Goal: Task Accomplishment & Management: Complete application form

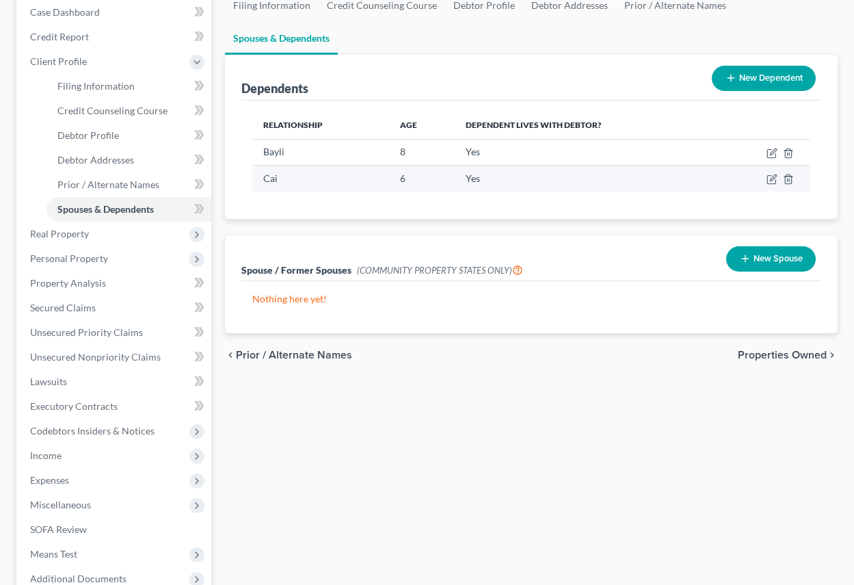
scroll to position [137, 0]
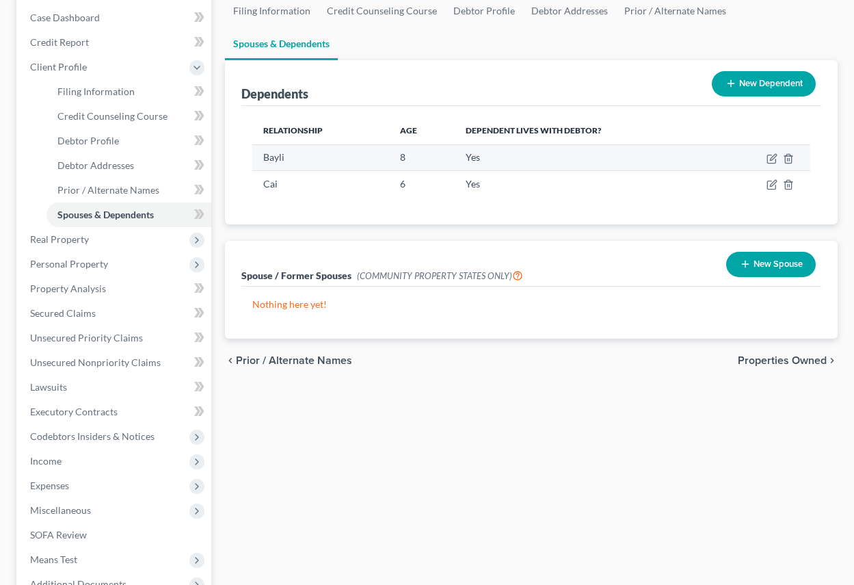
click at [410, 155] on td "8" at bounding box center [422, 157] width 66 height 26
click at [769, 157] on icon "button" at bounding box center [772, 158] width 11 height 11
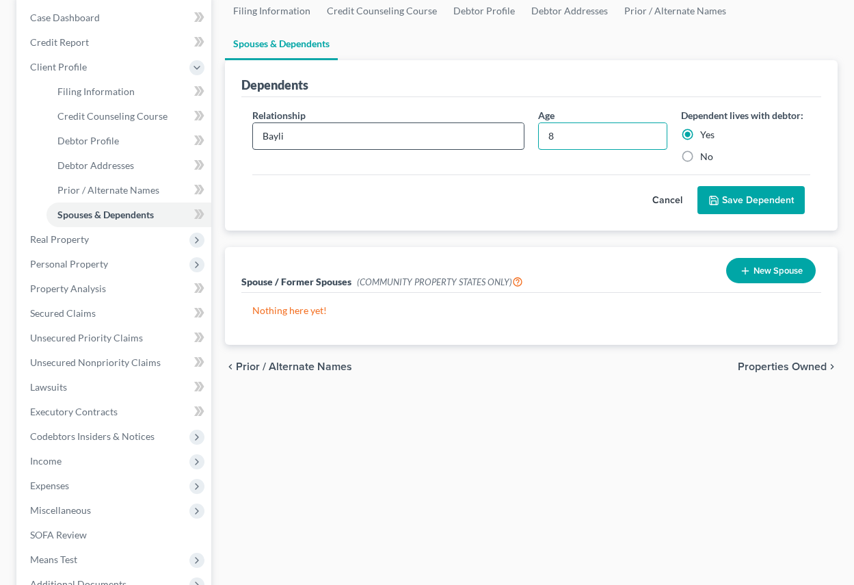
drag, startPoint x: 565, startPoint y: 137, endPoint x: 507, endPoint y: 133, distance: 58.3
click at [506, 133] on div "Relationship * Bayli Age [DEMOGRAPHIC_DATA] Dependent lives with debtor: Yes No" at bounding box center [532, 141] width 572 height 66
type input "11"
click at [756, 196] on button "Save Dependent" at bounding box center [751, 200] width 107 height 29
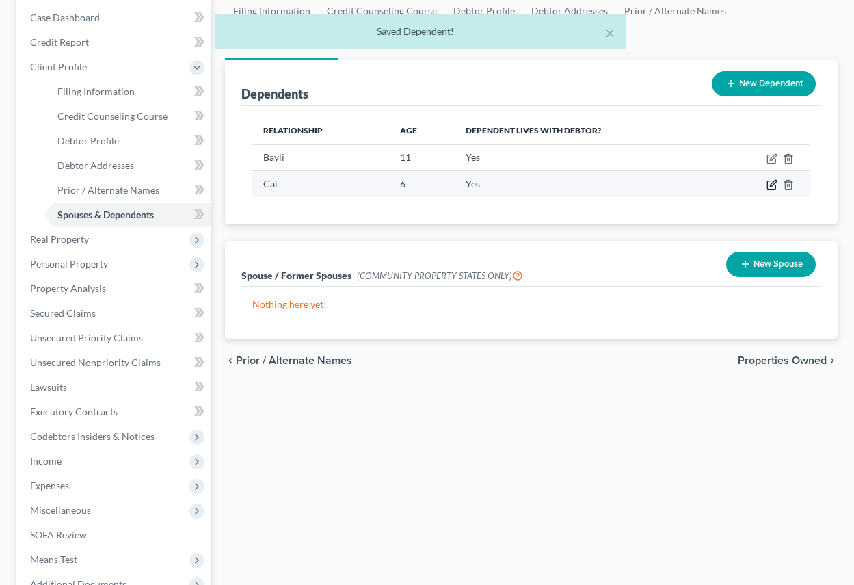
click at [774, 183] on icon "button" at bounding box center [772, 184] width 11 height 11
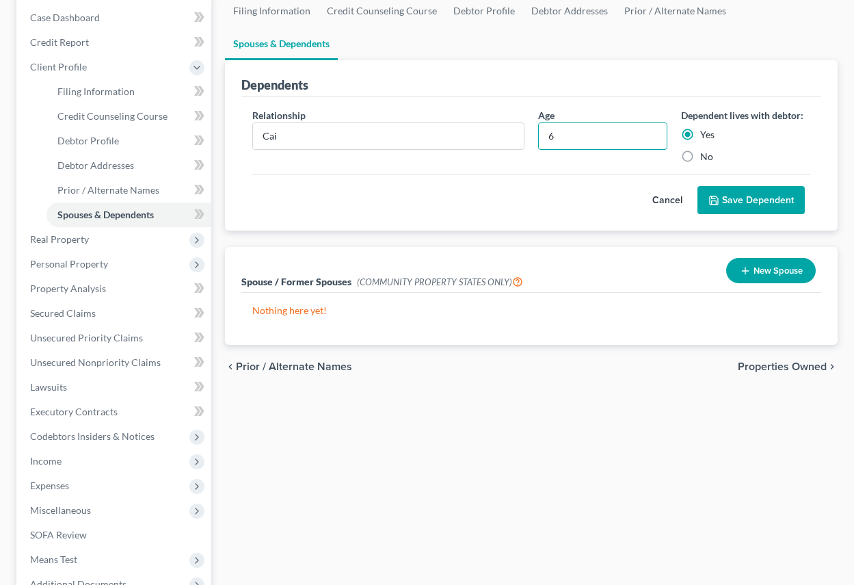
drag, startPoint x: 573, startPoint y: 137, endPoint x: 538, endPoint y: 133, distance: 35.8
click at [538, 133] on div "Age [DEMOGRAPHIC_DATA]" at bounding box center [602, 135] width 143 height 55
type input "3"
click at [753, 194] on button "Save Dependent" at bounding box center [751, 200] width 107 height 29
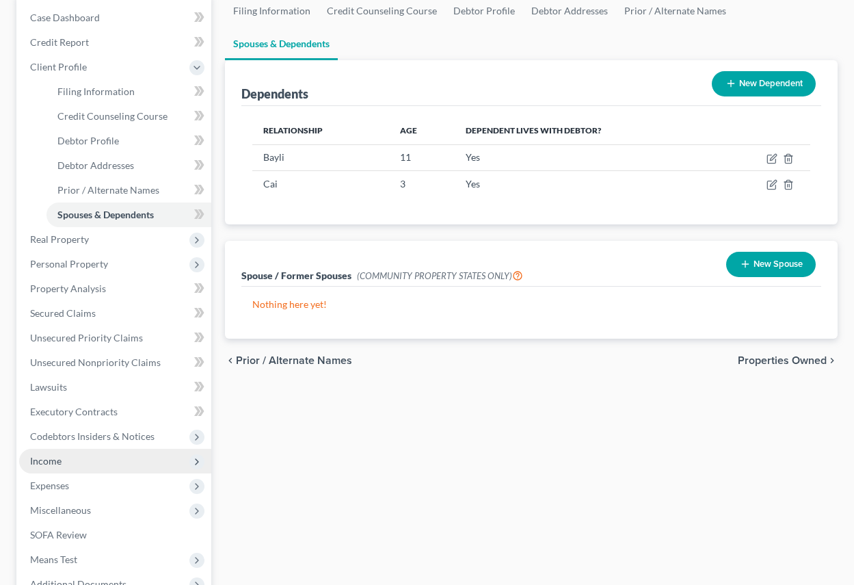
click at [70, 466] on span "Income" at bounding box center [115, 461] width 192 height 25
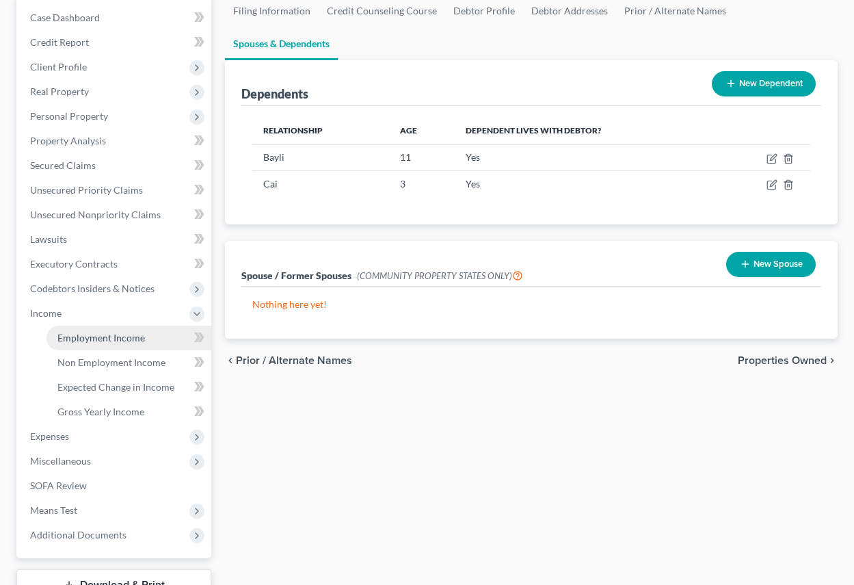
click at [107, 336] on span "Employment Income" at bounding box center [101, 338] width 88 height 12
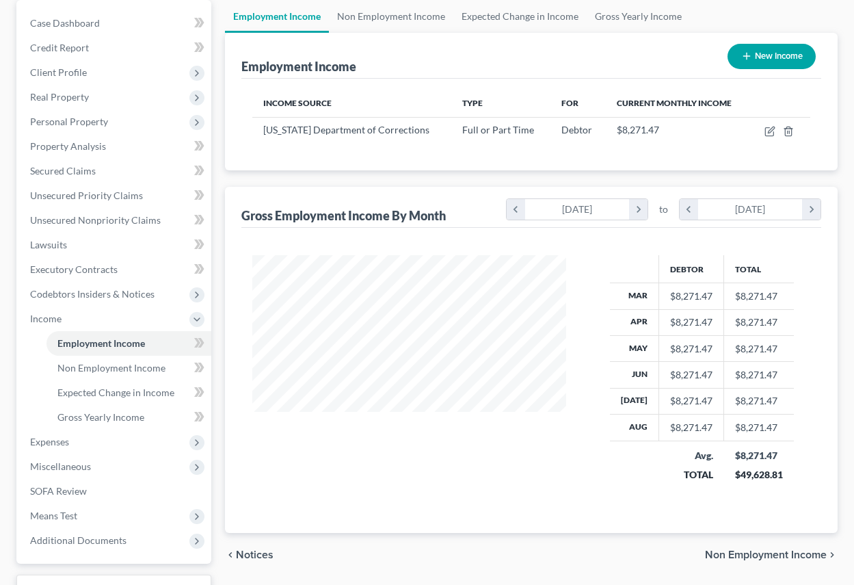
scroll to position [137, 0]
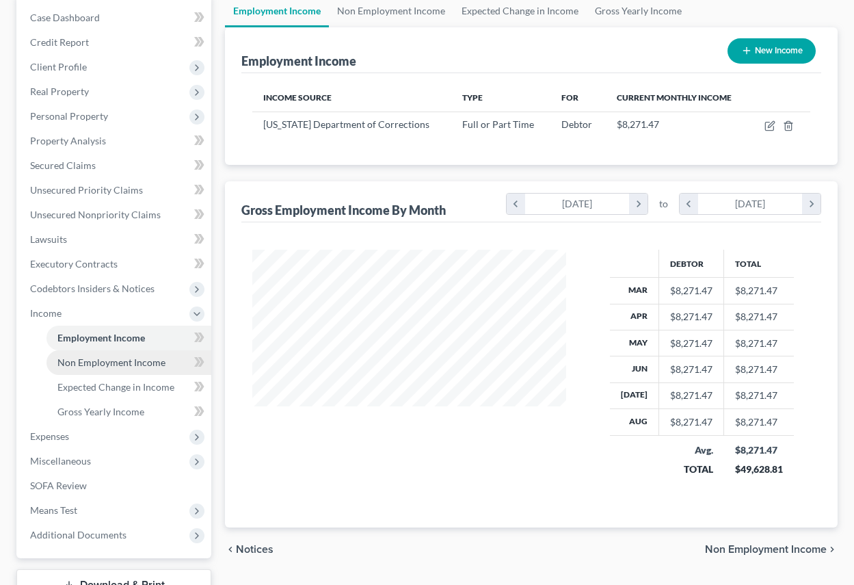
click at [129, 358] on span "Non Employment Income" at bounding box center [111, 362] width 108 height 12
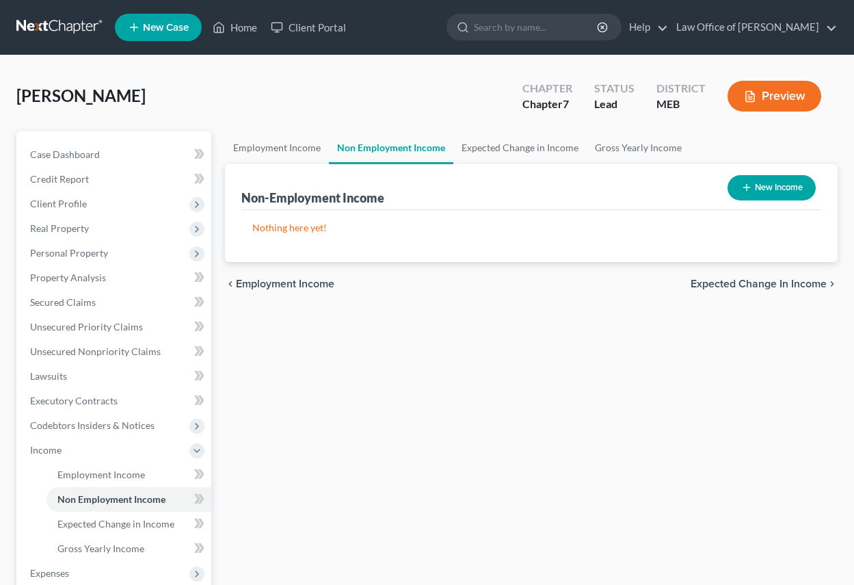
click at [748, 280] on span "Expected Change in Income" at bounding box center [759, 283] width 136 height 11
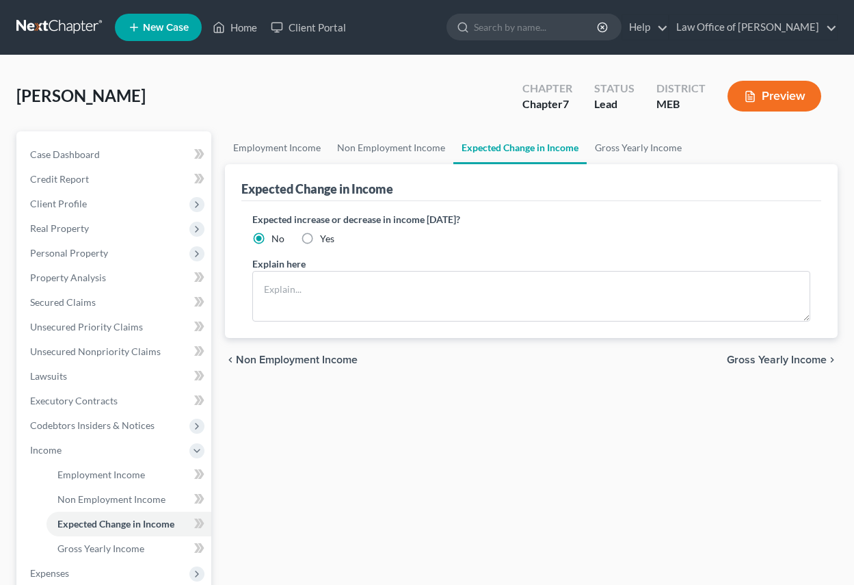
click at [765, 359] on span "Gross Yearly Income" at bounding box center [777, 359] width 100 height 11
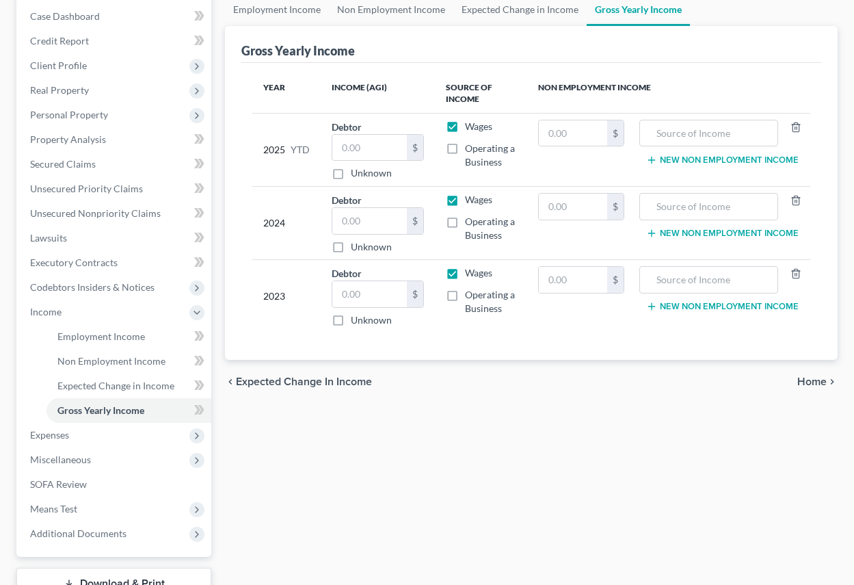
scroll to position [137, 0]
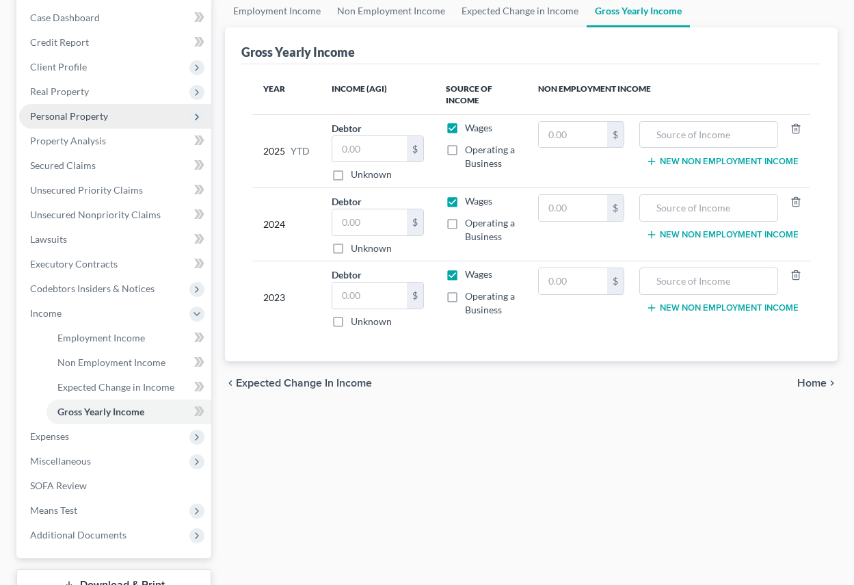
click at [94, 118] on span "Personal Property" at bounding box center [69, 116] width 78 height 12
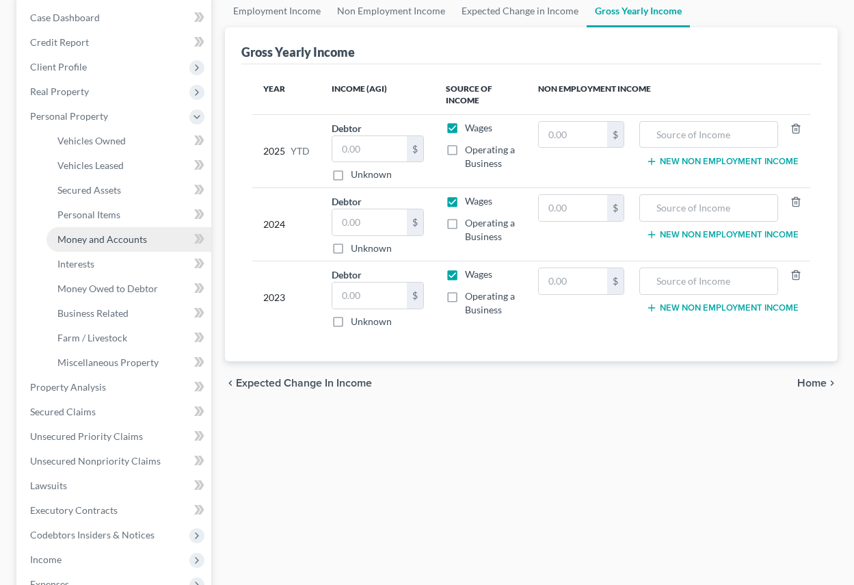
click at [101, 239] on span "Money and Accounts" at bounding box center [102, 239] width 90 height 12
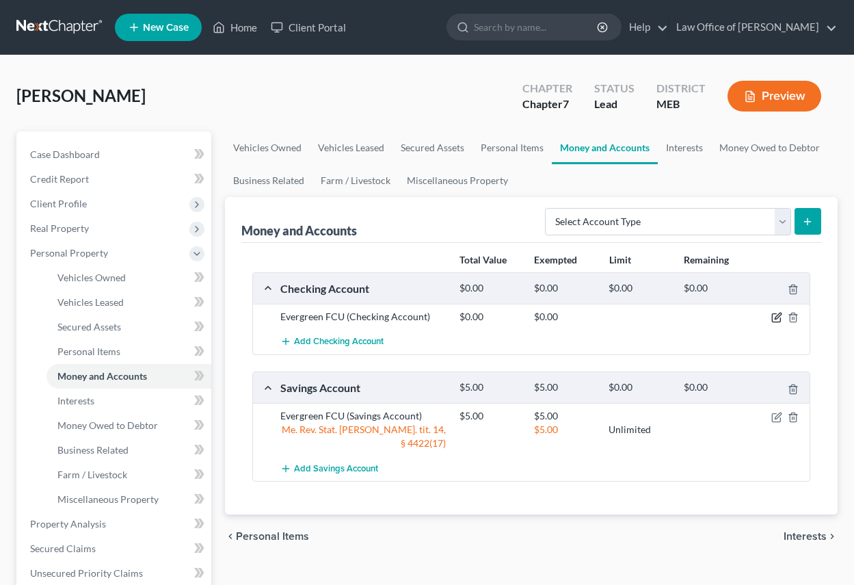
click at [777, 317] on icon "button" at bounding box center [778, 316] width 6 height 6
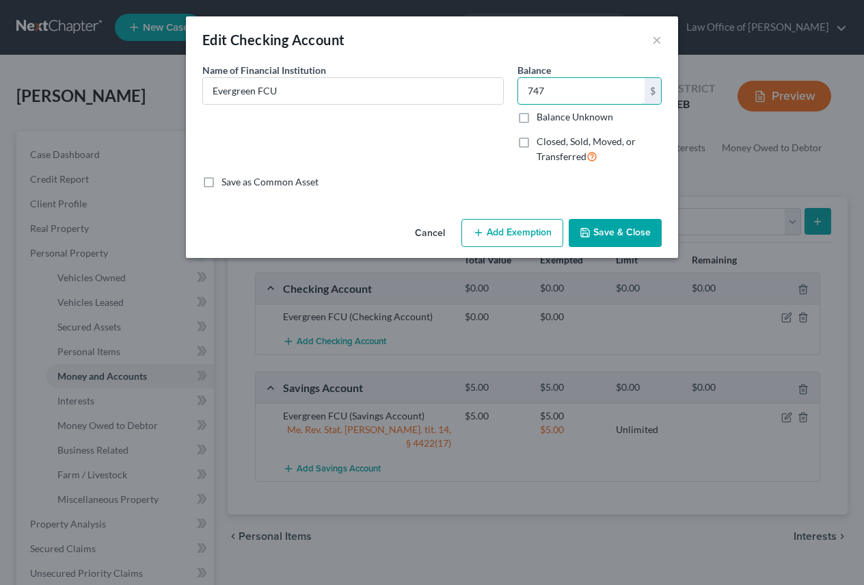
type input "747"
click at [504, 230] on button "Add Exemption" at bounding box center [513, 233] width 102 height 29
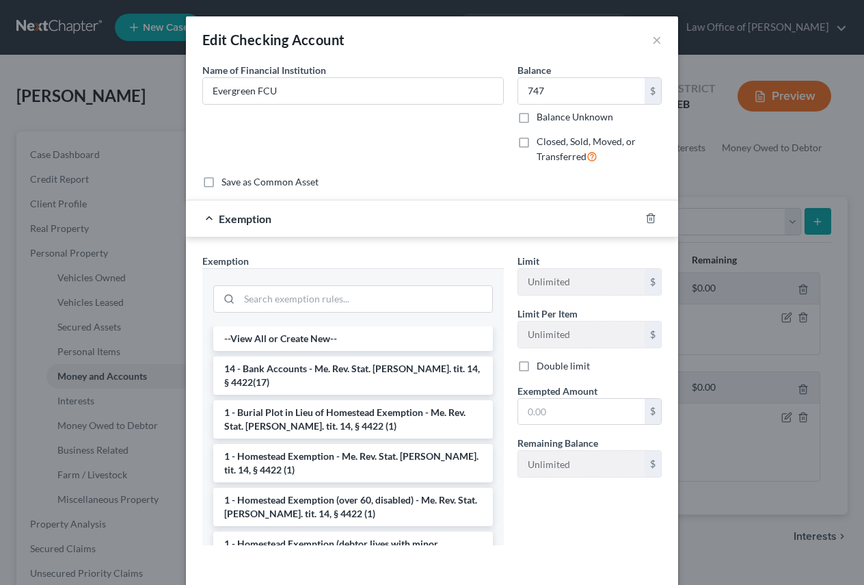
click at [394, 369] on li "14 - Bank Accounts - Me. Rev. Stat. [PERSON_NAME]. tit. 14, § 4422(17)" at bounding box center [353, 375] width 280 height 38
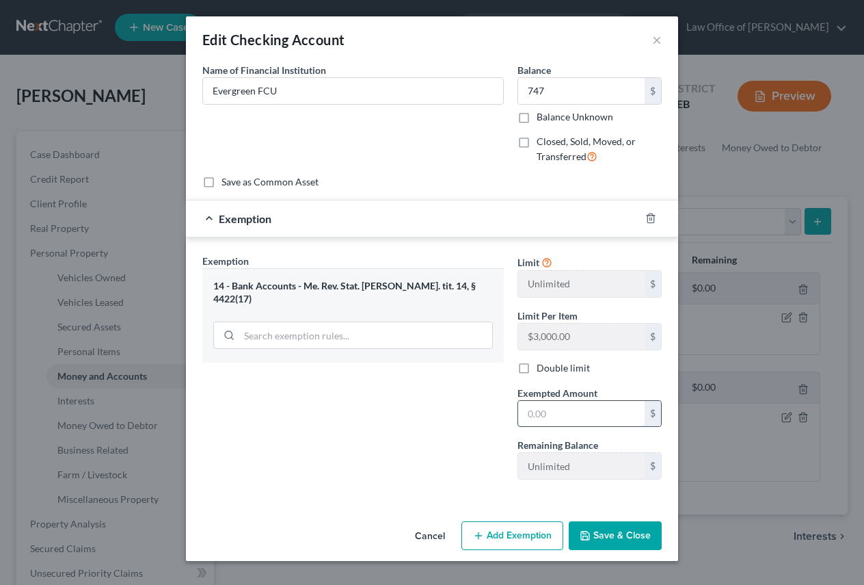
click at [569, 410] on input "text" at bounding box center [581, 414] width 127 height 26
type input "747"
click at [631, 536] on button "Save & Close" at bounding box center [615, 535] width 93 height 29
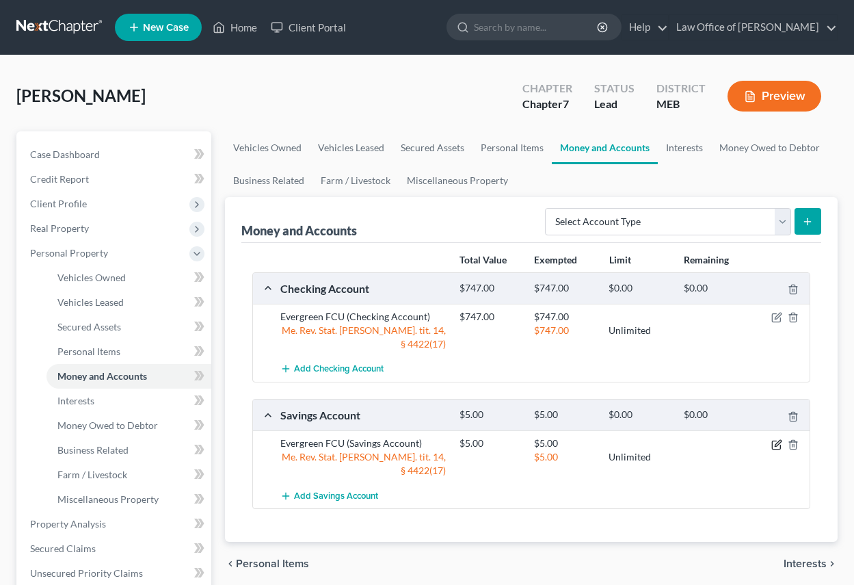
click at [778, 440] on icon "button" at bounding box center [778, 443] width 6 height 6
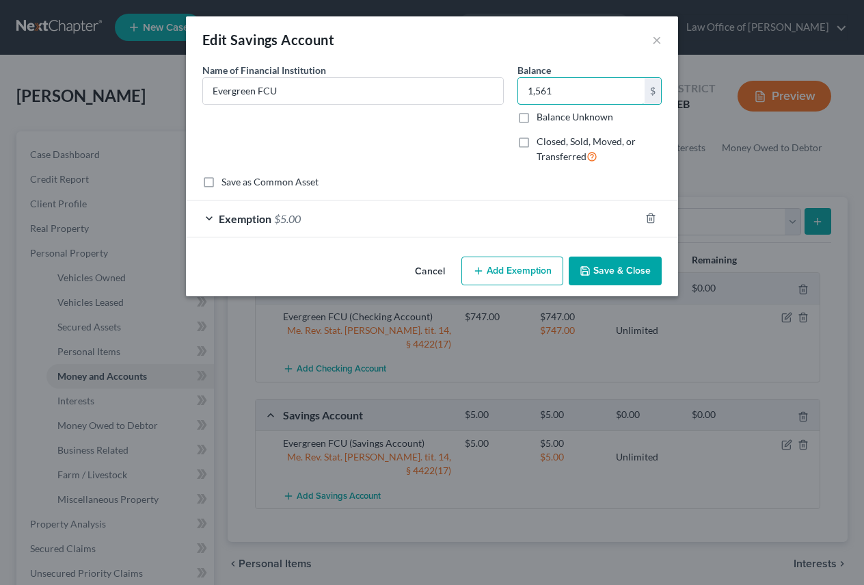
type input "1,561"
click at [523, 271] on button "Add Exemption" at bounding box center [513, 270] width 102 height 29
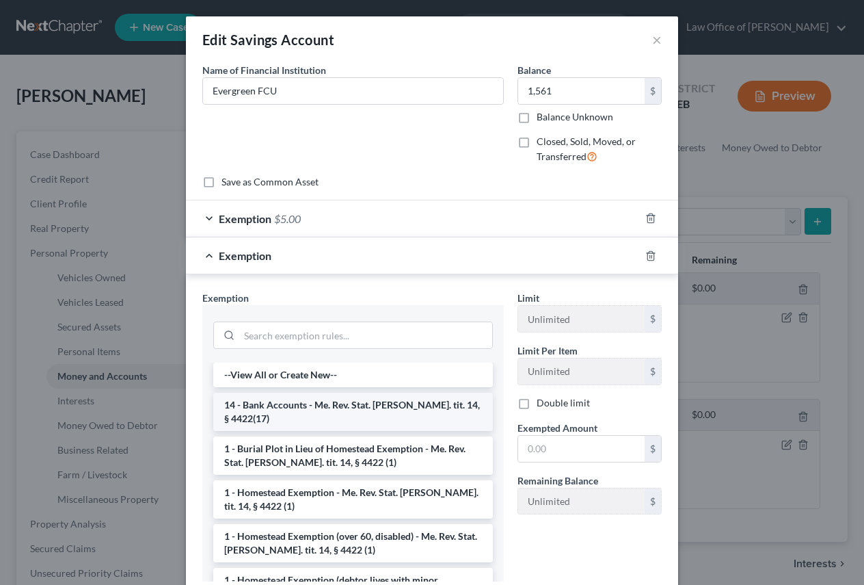
click at [341, 401] on li "14 - Bank Accounts - Me. Rev. Stat. [PERSON_NAME]. tit. 14, § 4422(17)" at bounding box center [353, 412] width 280 height 38
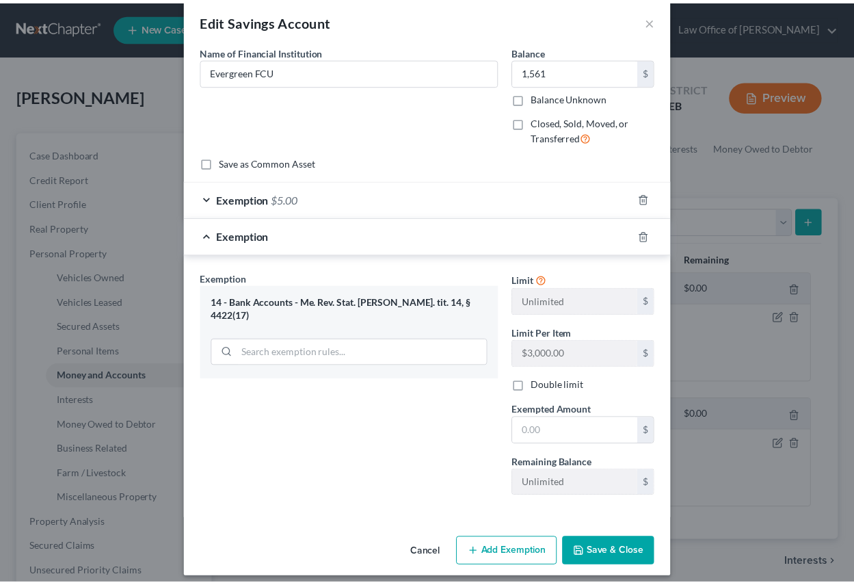
scroll to position [29, 0]
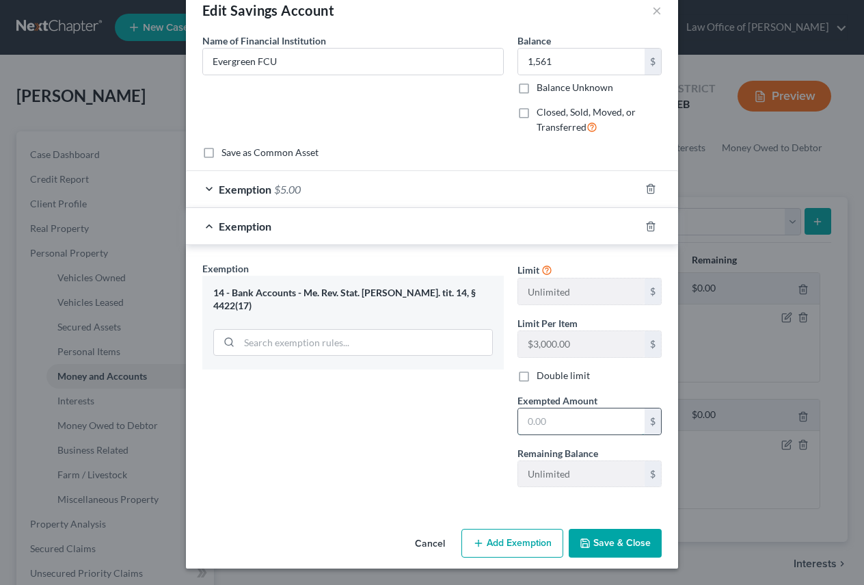
click at [553, 424] on input "text" at bounding box center [581, 421] width 127 height 26
type input "1,561"
click at [607, 542] on button "Save & Close" at bounding box center [615, 543] width 93 height 29
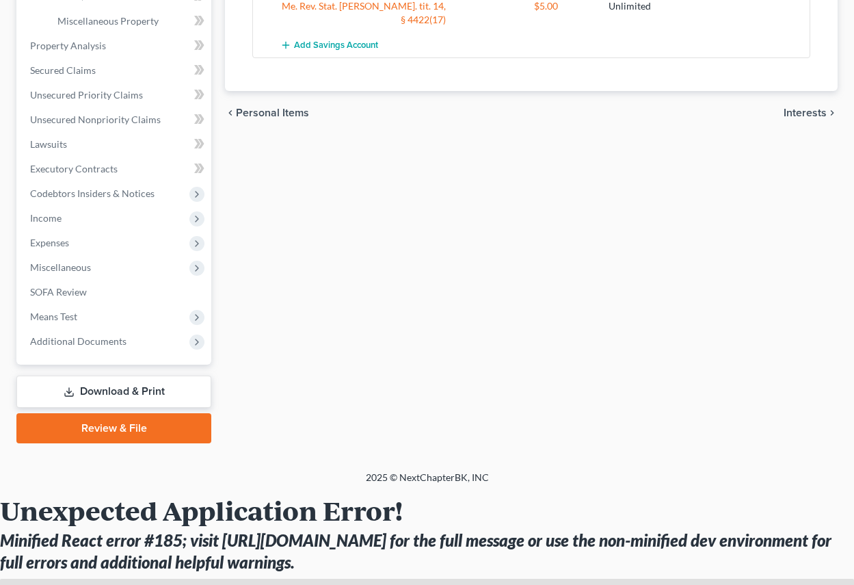
scroll to position [479, 0]
click at [131, 388] on link "Download & Print" at bounding box center [113, 391] width 195 height 32
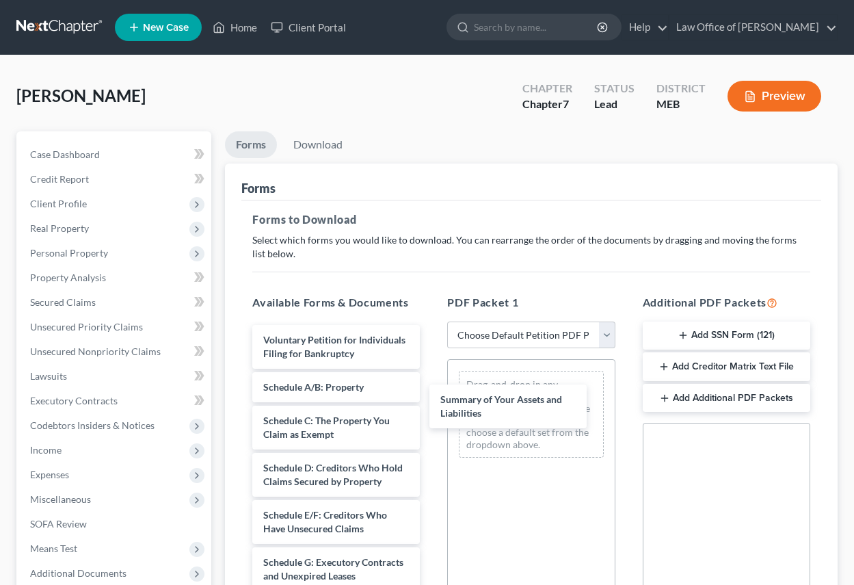
drag, startPoint x: 334, startPoint y: 400, endPoint x: 522, endPoint y: 396, distance: 187.4
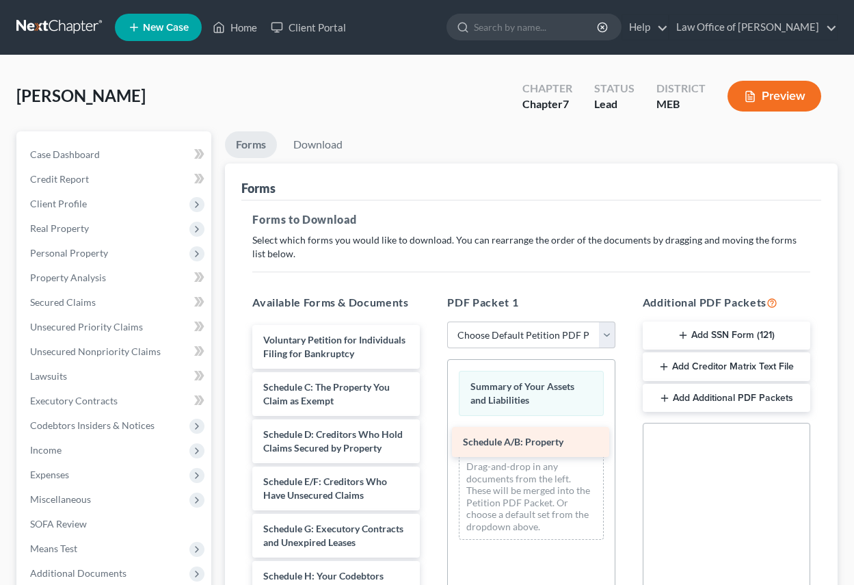
drag, startPoint x: 334, startPoint y: 399, endPoint x: 534, endPoint y: 440, distance: 203.9
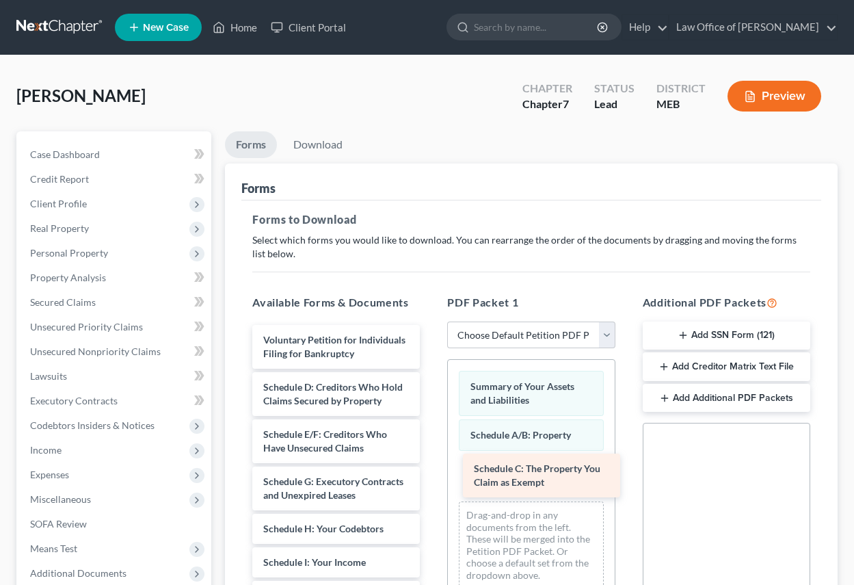
drag, startPoint x: 339, startPoint y: 405, endPoint x: 547, endPoint y: 468, distance: 217.9
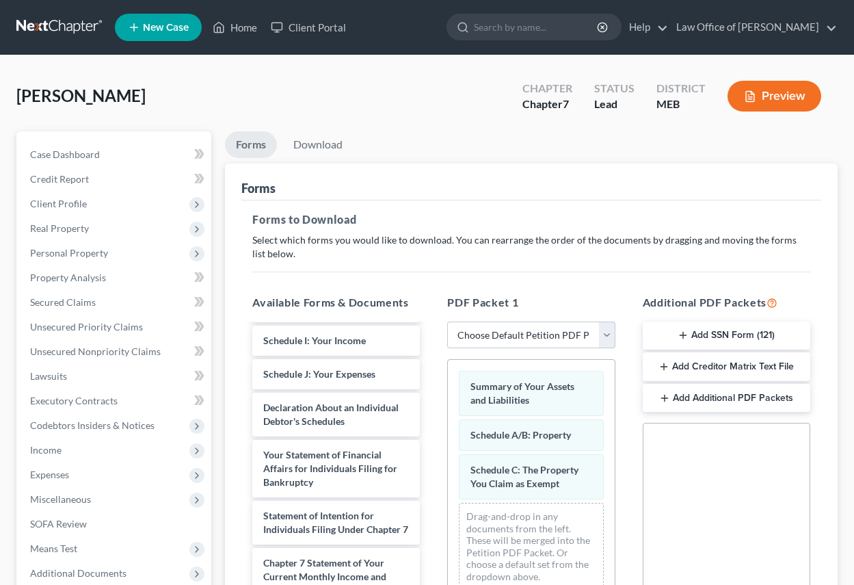
scroll to position [205, 0]
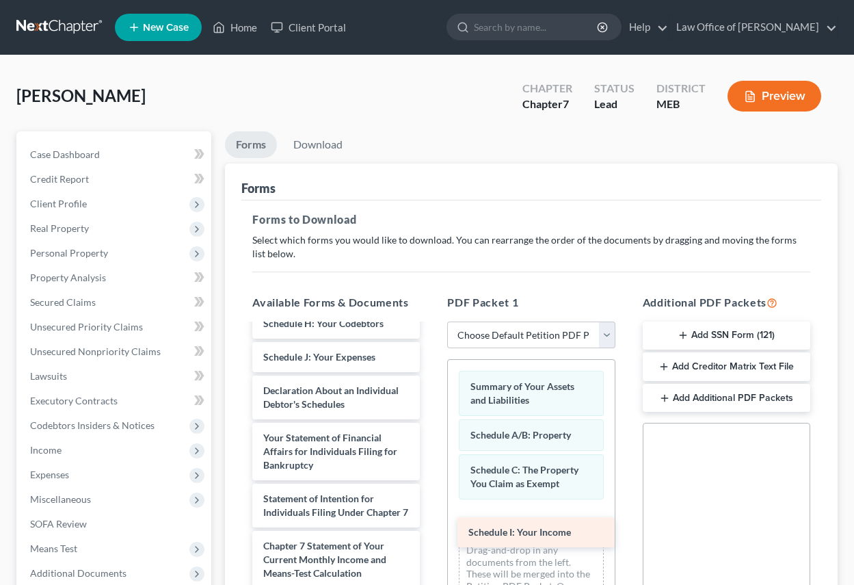
drag, startPoint x: 335, startPoint y: 398, endPoint x: 540, endPoint y: 532, distance: 245.1
click at [431, 532] on div "Schedule I: Your Income Voluntary Petition for Individuals Filing for Bankruptc…" at bounding box center [335, 442] width 189 height 644
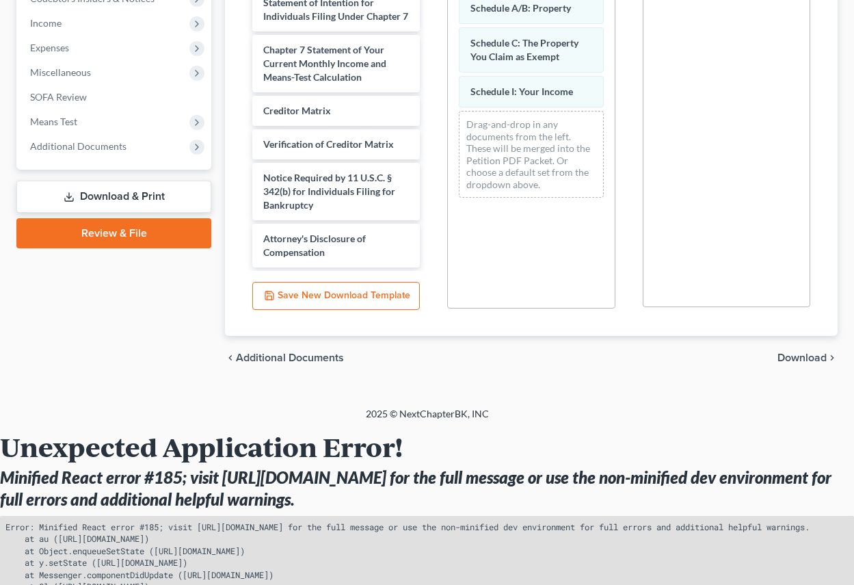
scroll to position [479, 0]
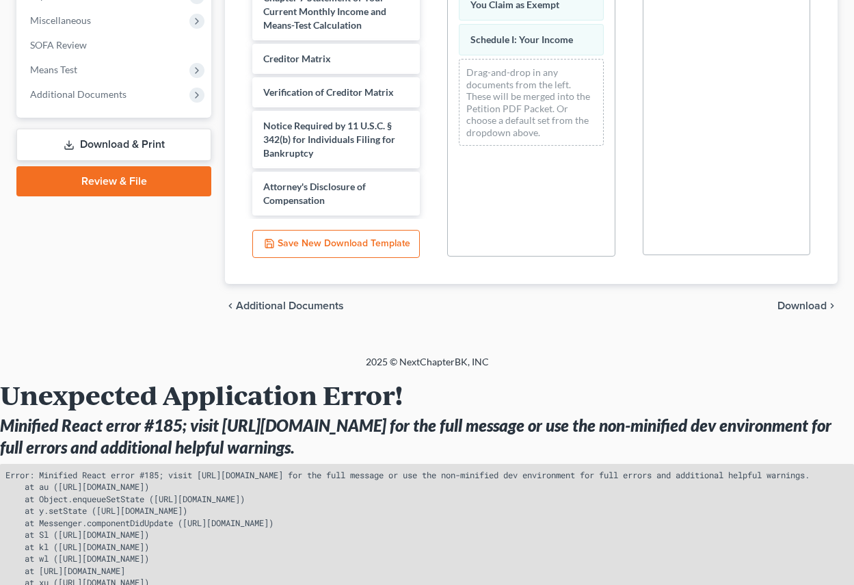
click at [813, 302] on span "Download" at bounding box center [802, 305] width 49 height 11
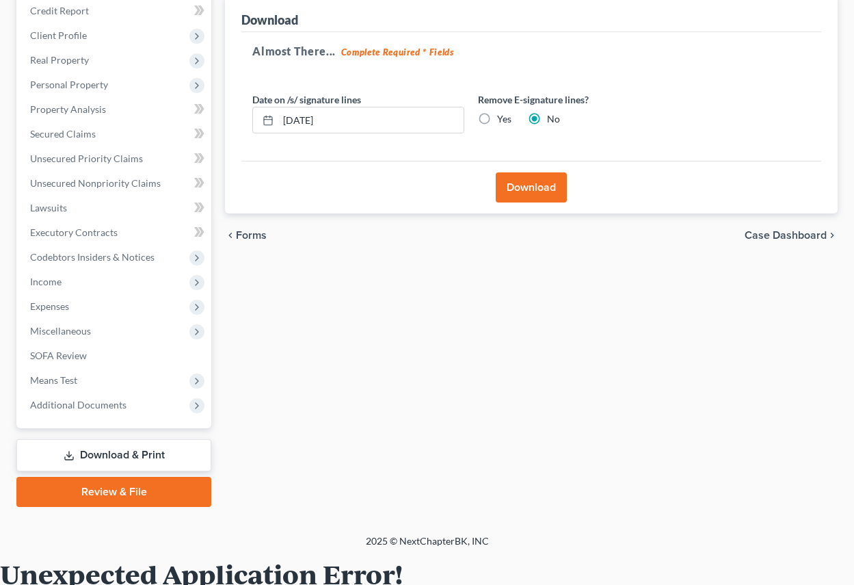
scroll to position [116, 0]
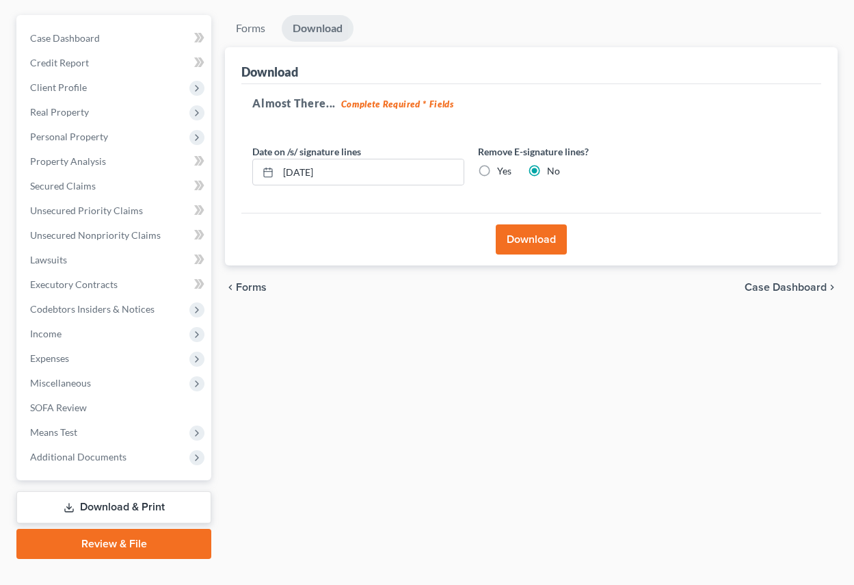
click at [497, 172] on label "Yes" at bounding box center [504, 171] width 14 height 14
click at [503, 172] on input "Yes" at bounding box center [507, 168] width 9 height 9
radio input "true"
radio input "false"
drag, startPoint x: 355, startPoint y: 172, endPoint x: 399, endPoint y: 314, distance: 148.4
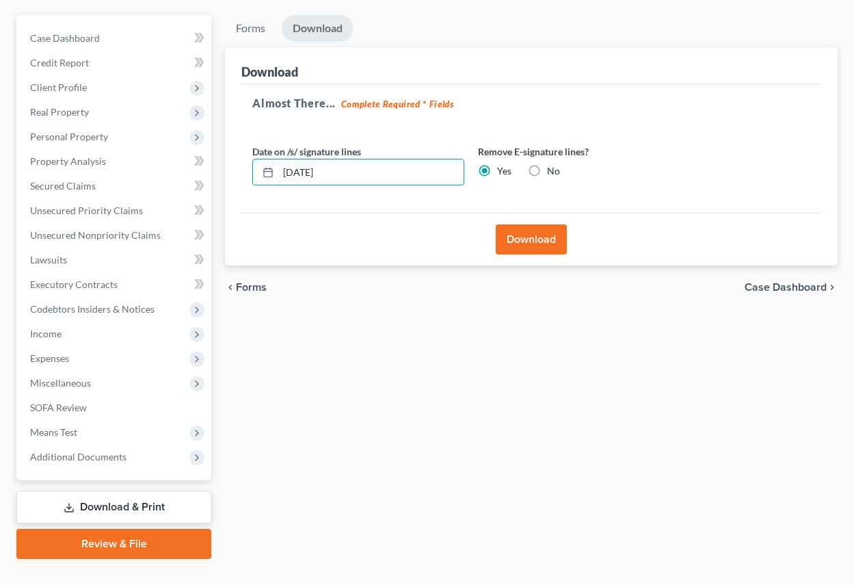
click at [246, 176] on div "Date on /s/ signature lines [DATE]" at bounding box center [359, 165] width 226 height 42
click at [544, 241] on button "Download" at bounding box center [531, 239] width 71 height 30
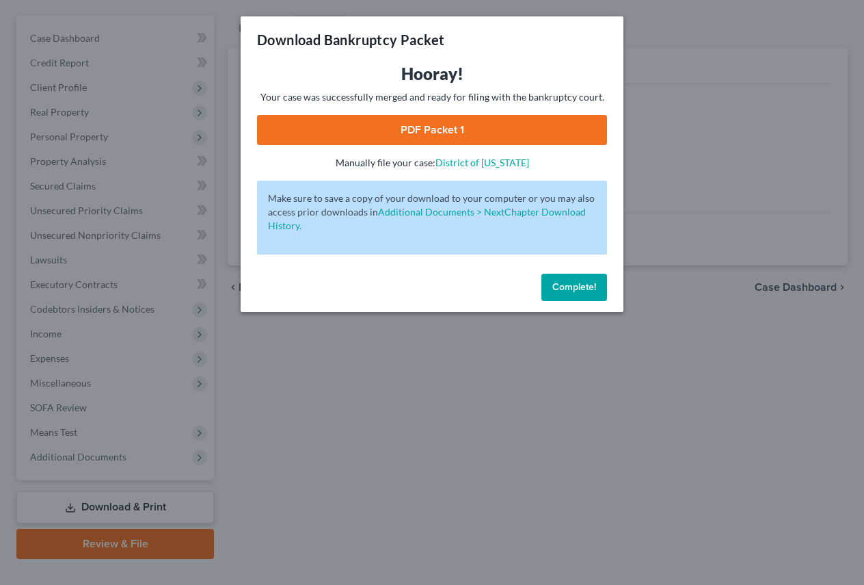
click at [431, 125] on link "PDF Packet 1" at bounding box center [432, 130] width 350 height 30
click at [586, 282] on span "Complete!" at bounding box center [575, 287] width 44 height 12
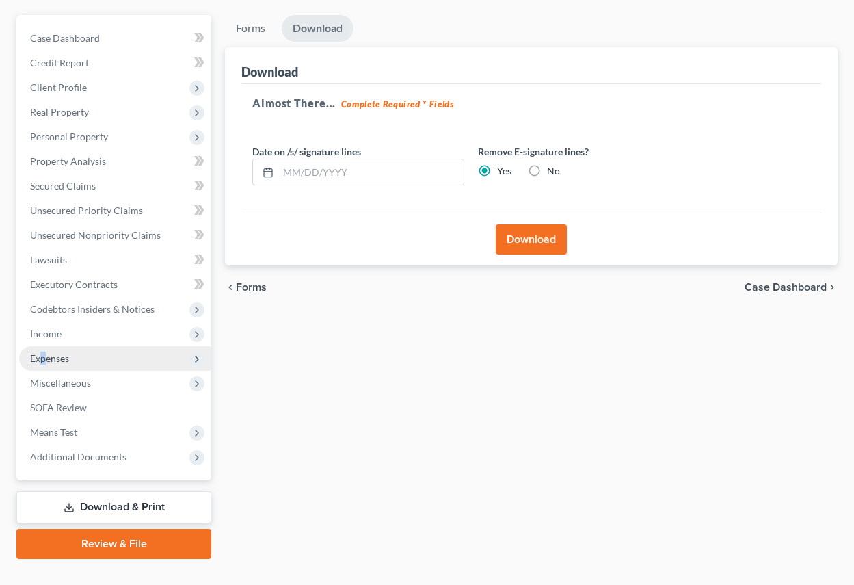
click at [44, 360] on span "Expenses" at bounding box center [49, 358] width 39 height 12
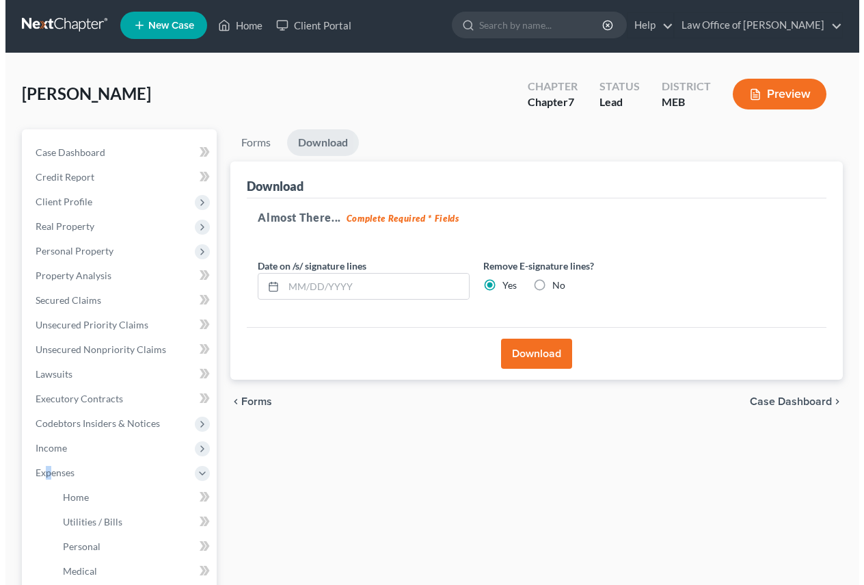
scroll to position [0, 0]
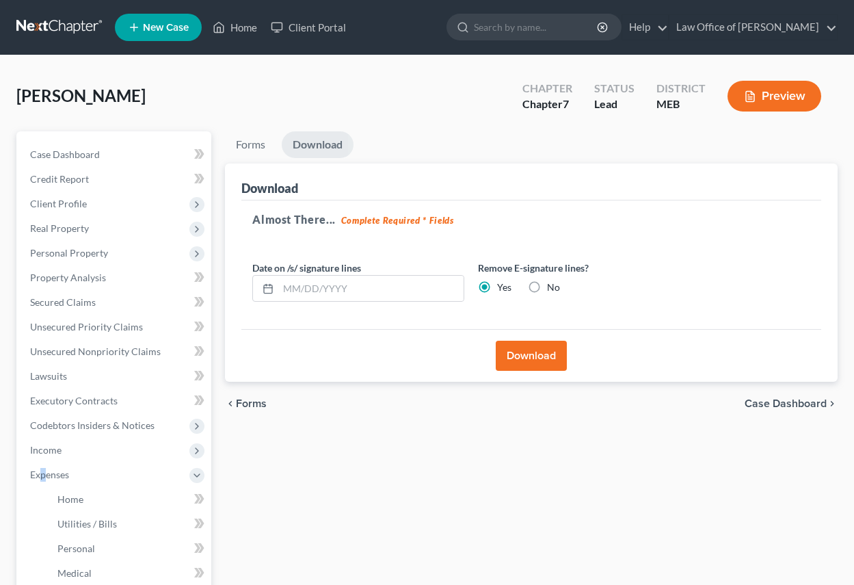
click at [772, 88] on button "Preview" at bounding box center [775, 96] width 94 height 31
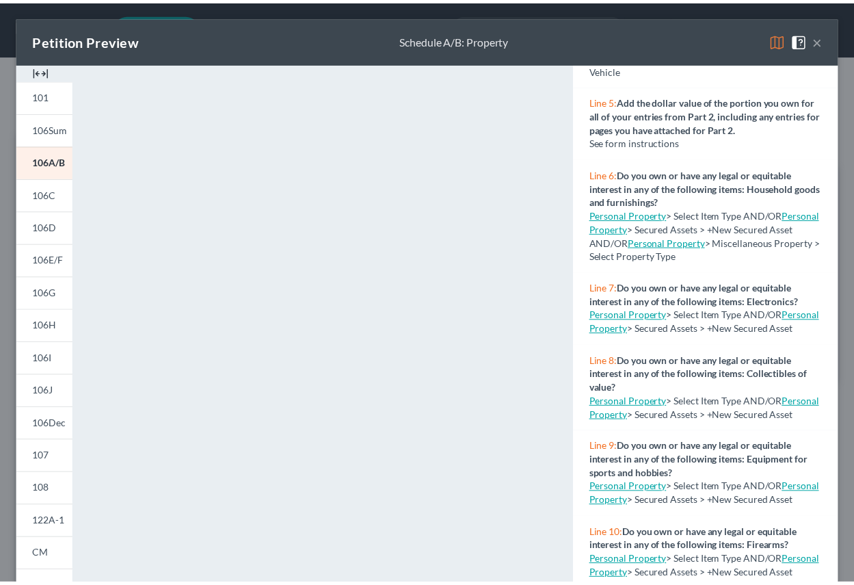
scroll to position [187, 0]
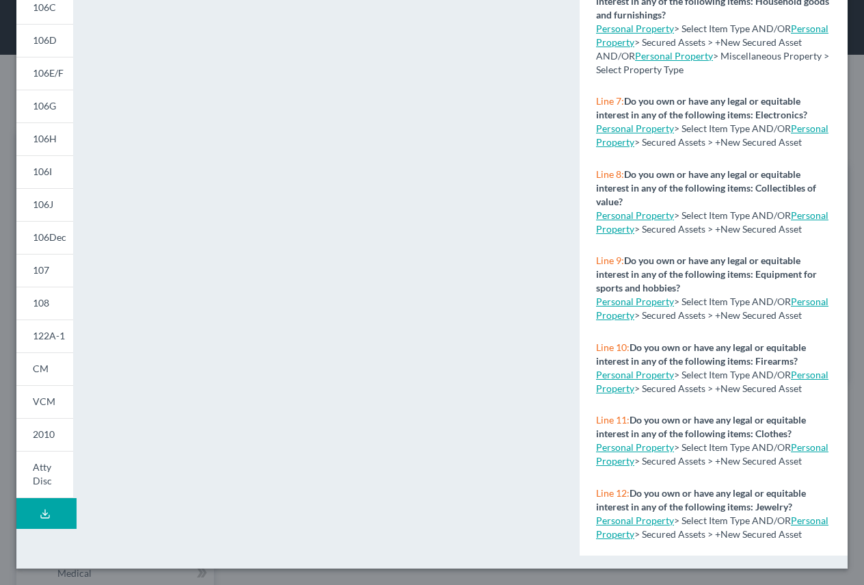
drag, startPoint x: 848, startPoint y: 153, endPoint x: 858, endPoint y: 157, distance: 11.0
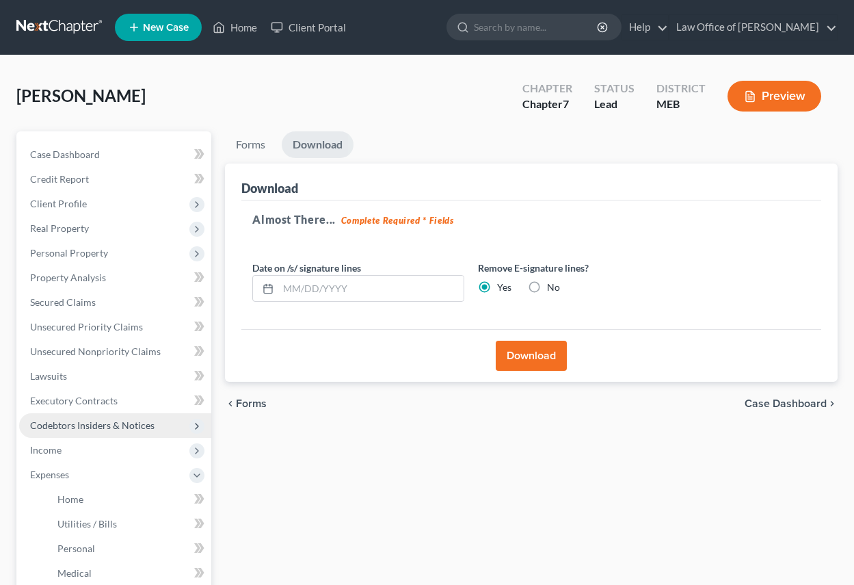
scroll to position [205, 0]
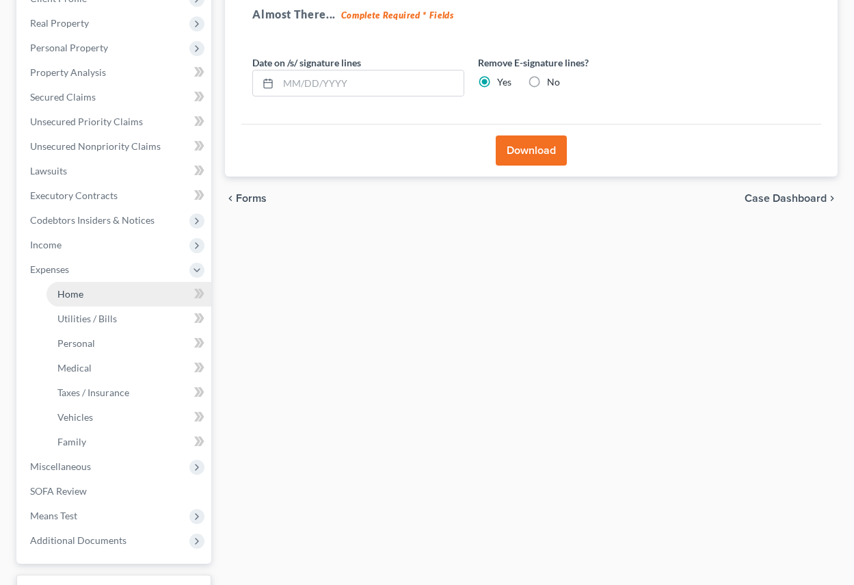
click at [63, 291] on span "Home" at bounding box center [70, 294] width 26 height 12
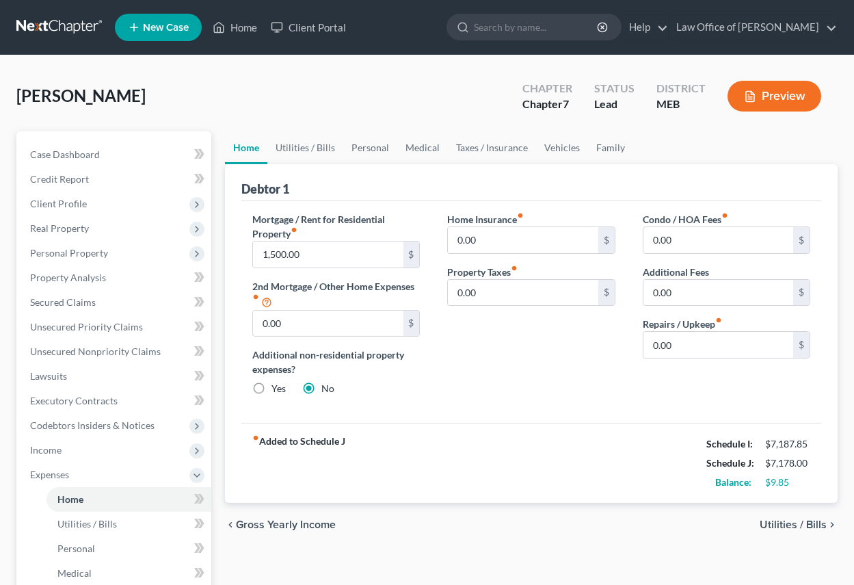
click at [784, 84] on button "Preview" at bounding box center [775, 96] width 94 height 31
